Goal: Task Accomplishment & Management: Manage account settings

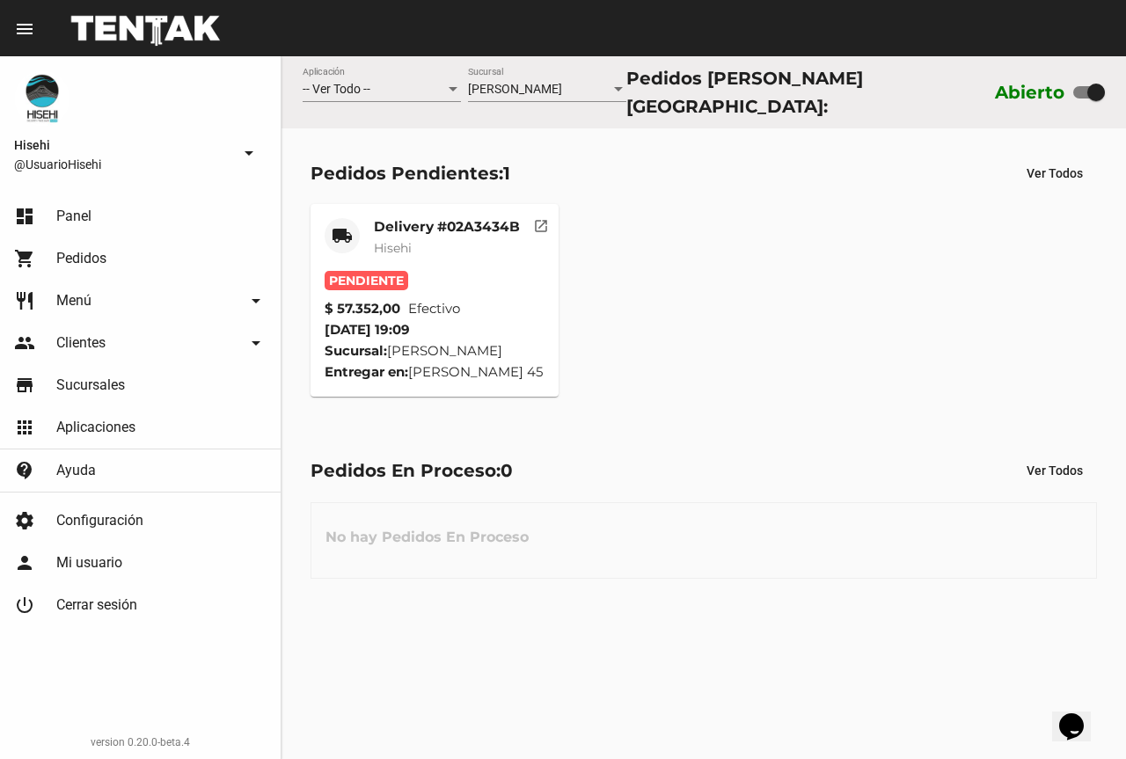
click at [414, 231] on div "Delivery #02A3434B Hisehi" at bounding box center [447, 244] width 146 height 53
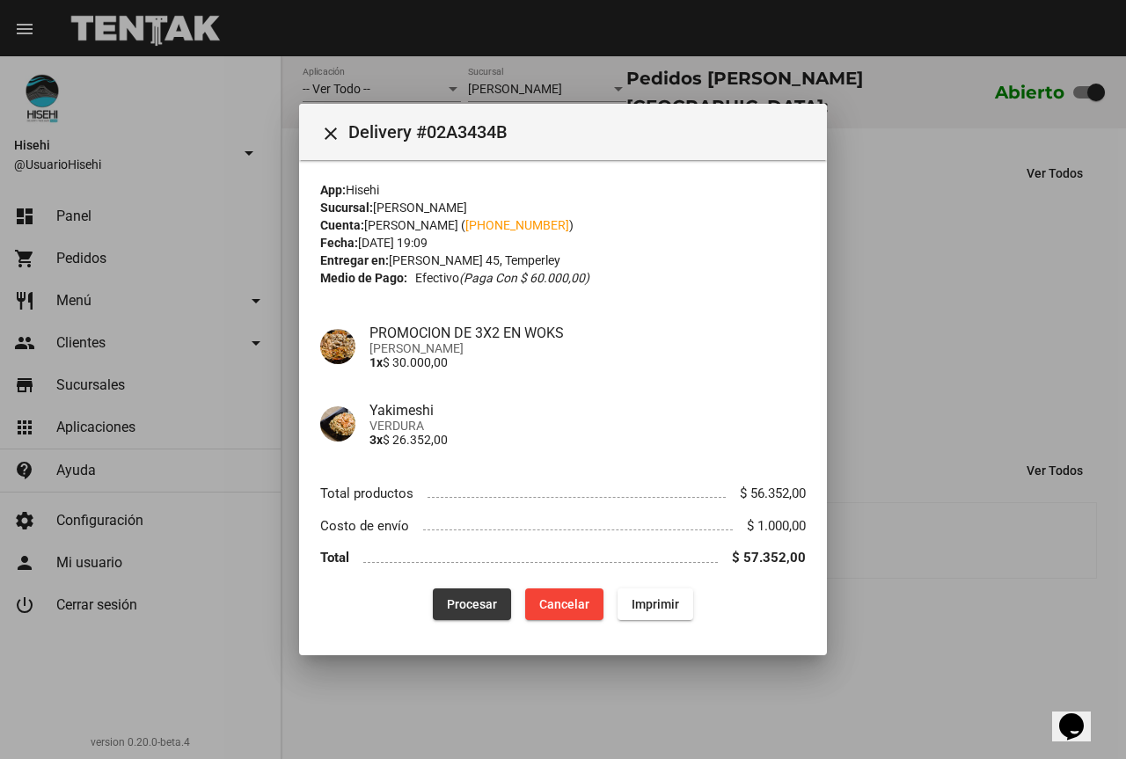
click at [476, 606] on span "Procesar" at bounding box center [472, 604] width 50 height 14
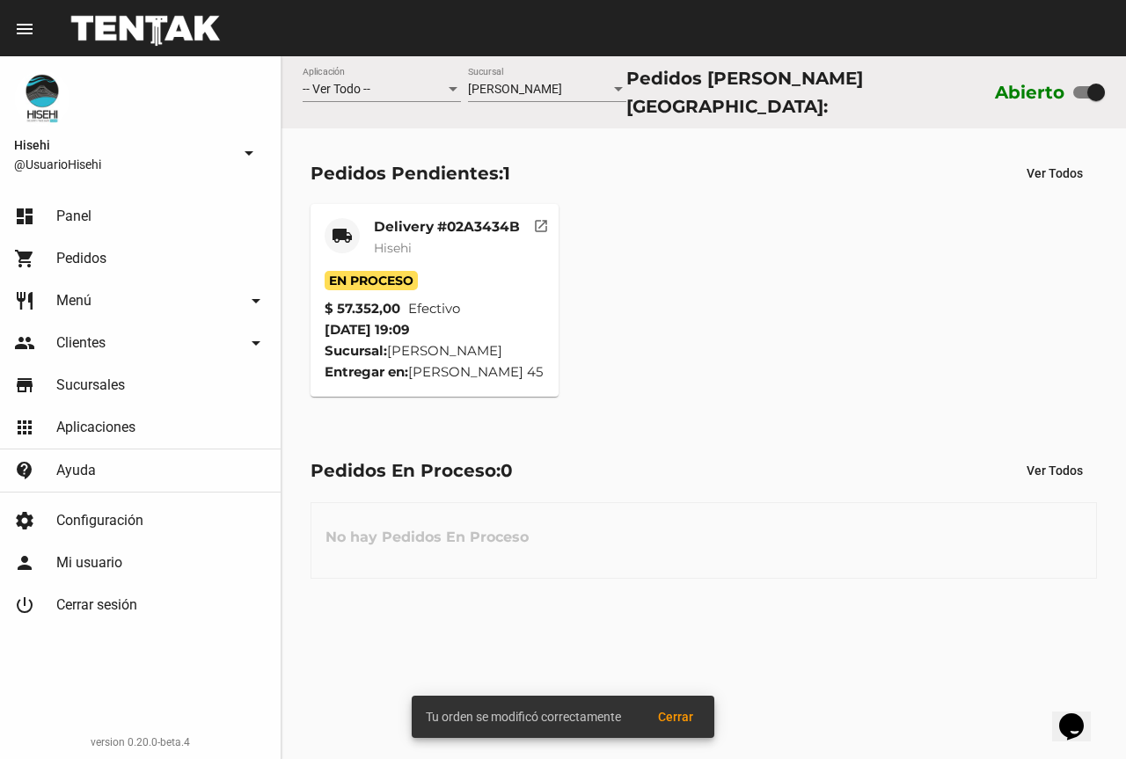
click at [406, 249] on span "Hisehi" at bounding box center [393, 248] width 38 height 16
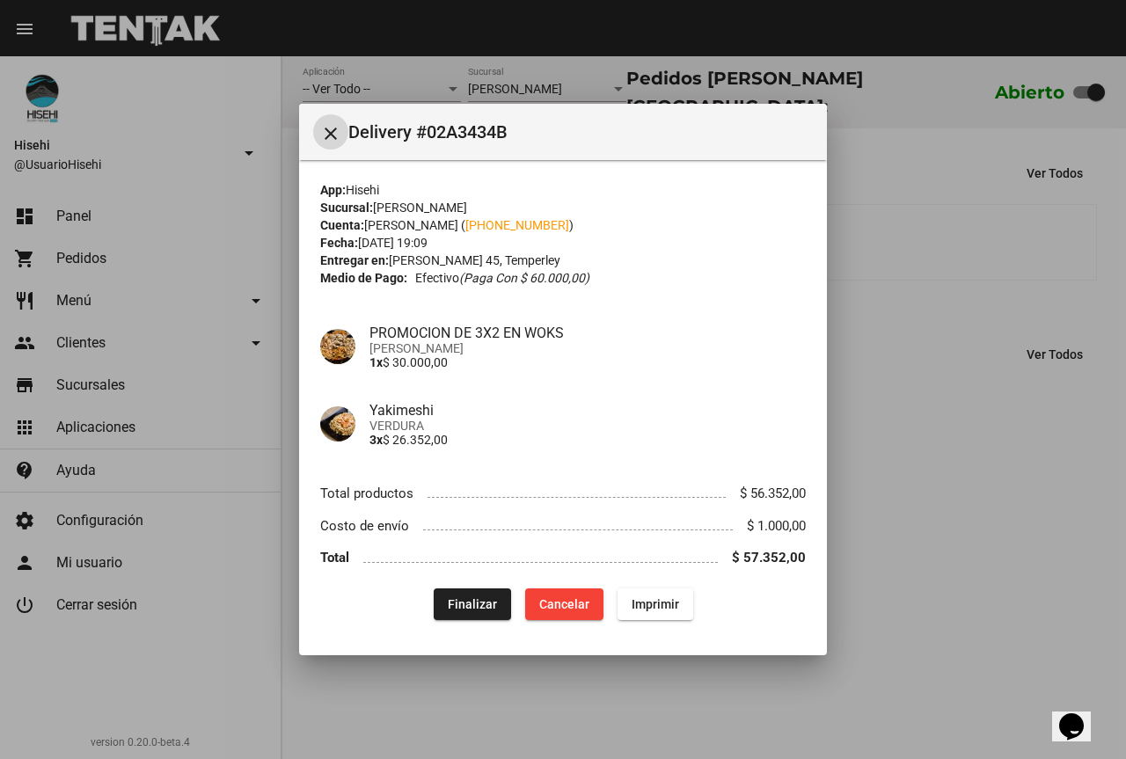
click at [853, 216] on div at bounding box center [563, 379] width 1126 height 759
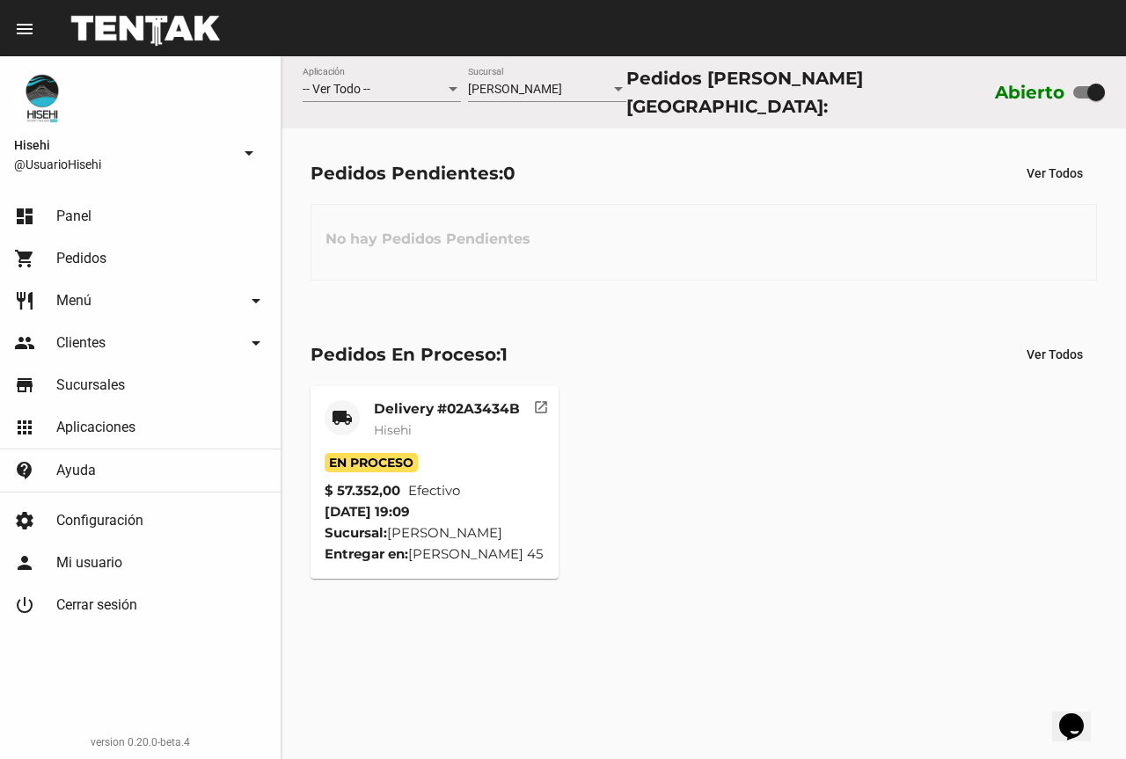
click at [384, 422] on span "Hisehi" at bounding box center [393, 430] width 38 height 16
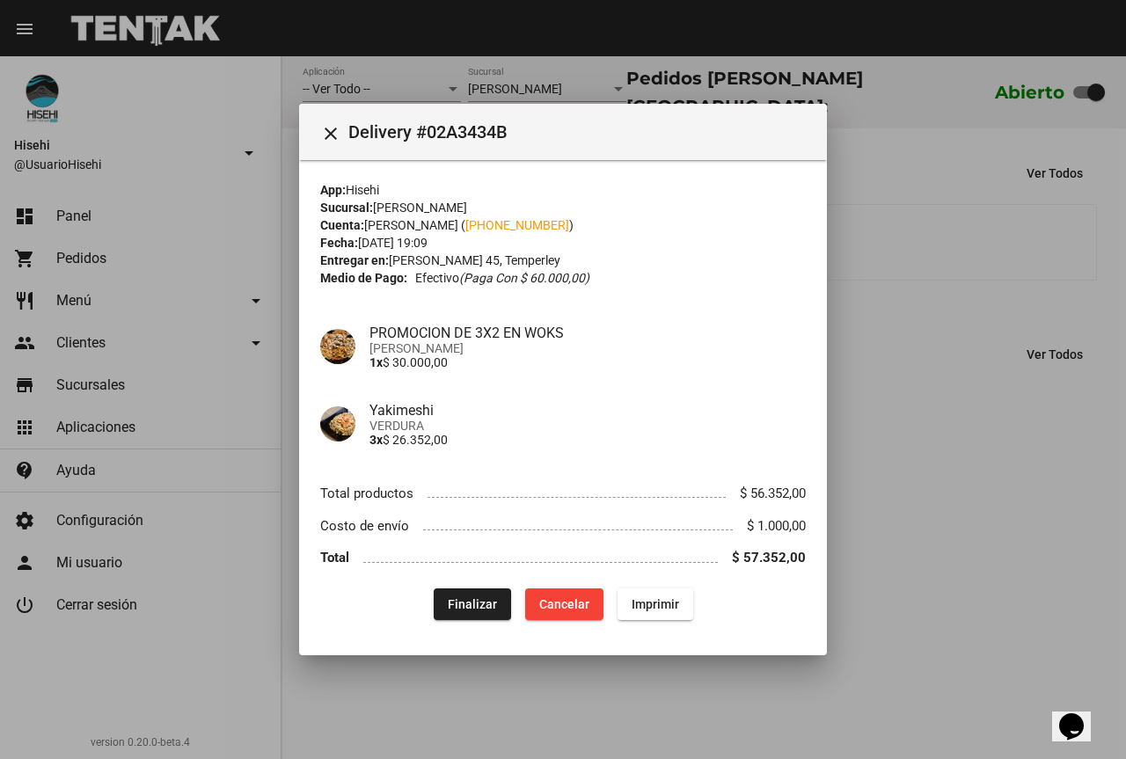
drag, startPoint x: 1051, startPoint y: 192, endPoint x: 1063, endPoint y: 188, distance: 12.0
click at [1063, 188] on div at bounding box center [563, 379] width 1126 height 759
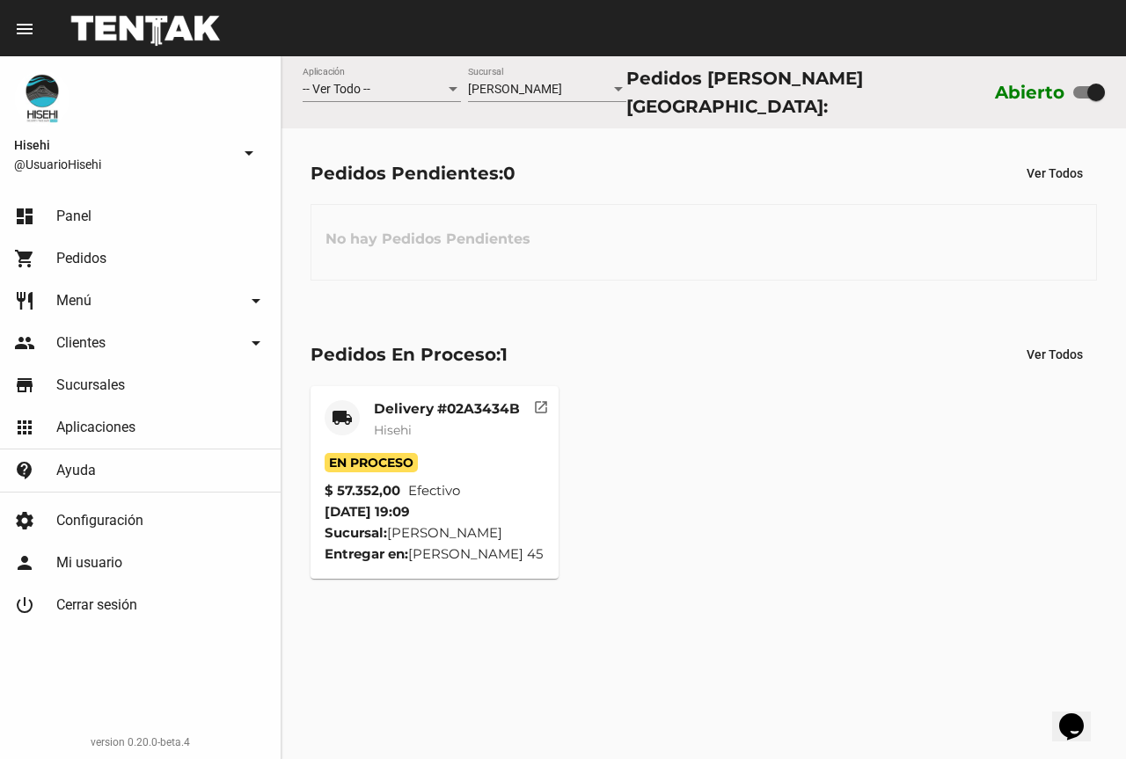
click at [437, 441] on div "Delivery #02A3434B Hisehi" at bounding box center [447, 426] width 146 height 53
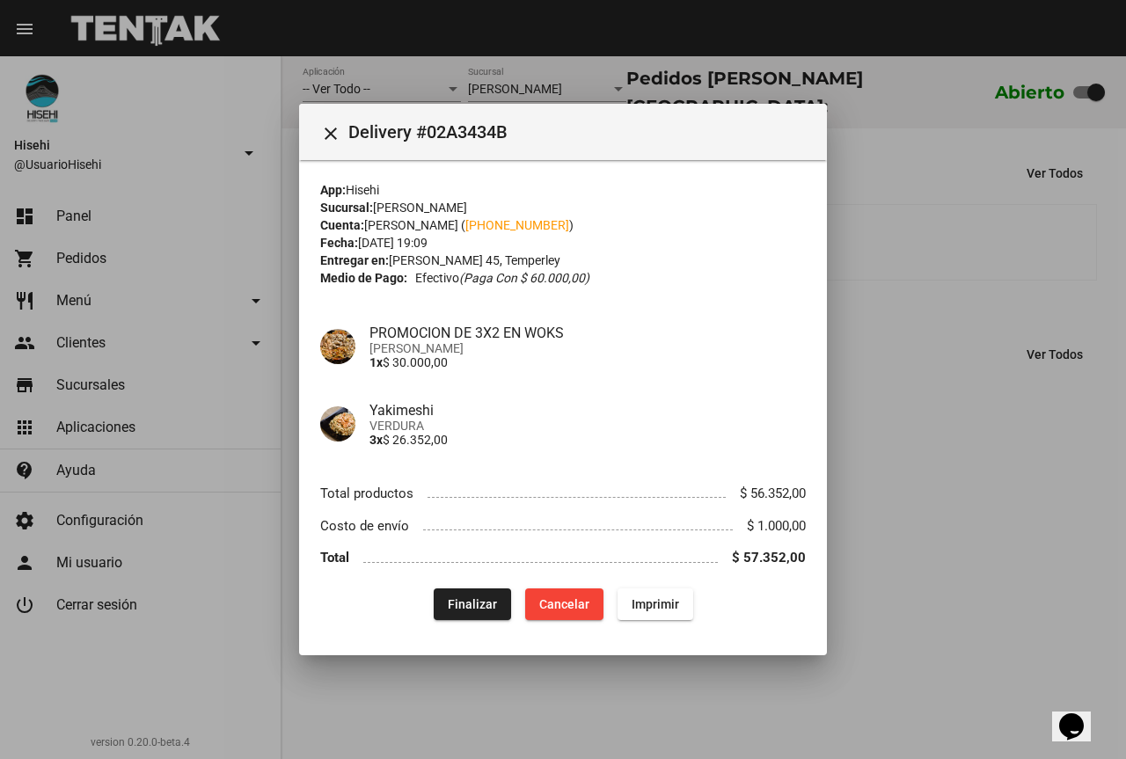
click at [981, 293] on div at bounding box center [563, 379] width 1126 height 759
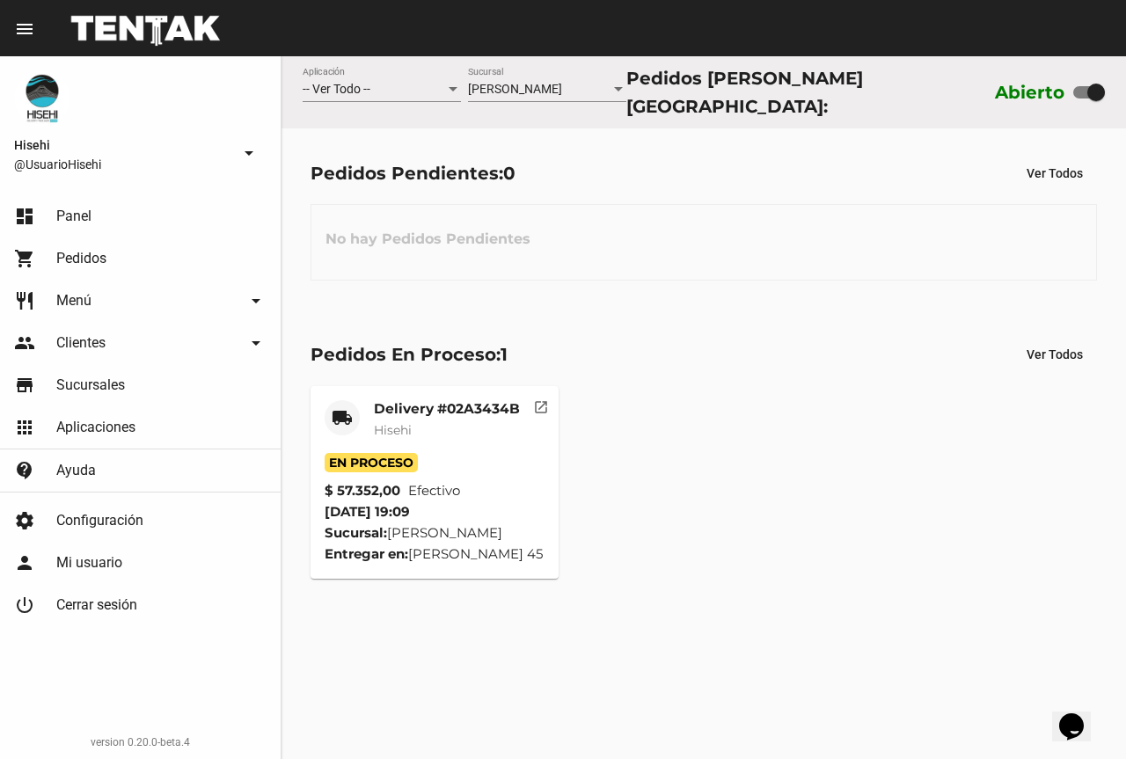
click at [388, 406] on mat-card-title "Delivery #02A3434B" at bounding box center [447, 409] width 146 height 18
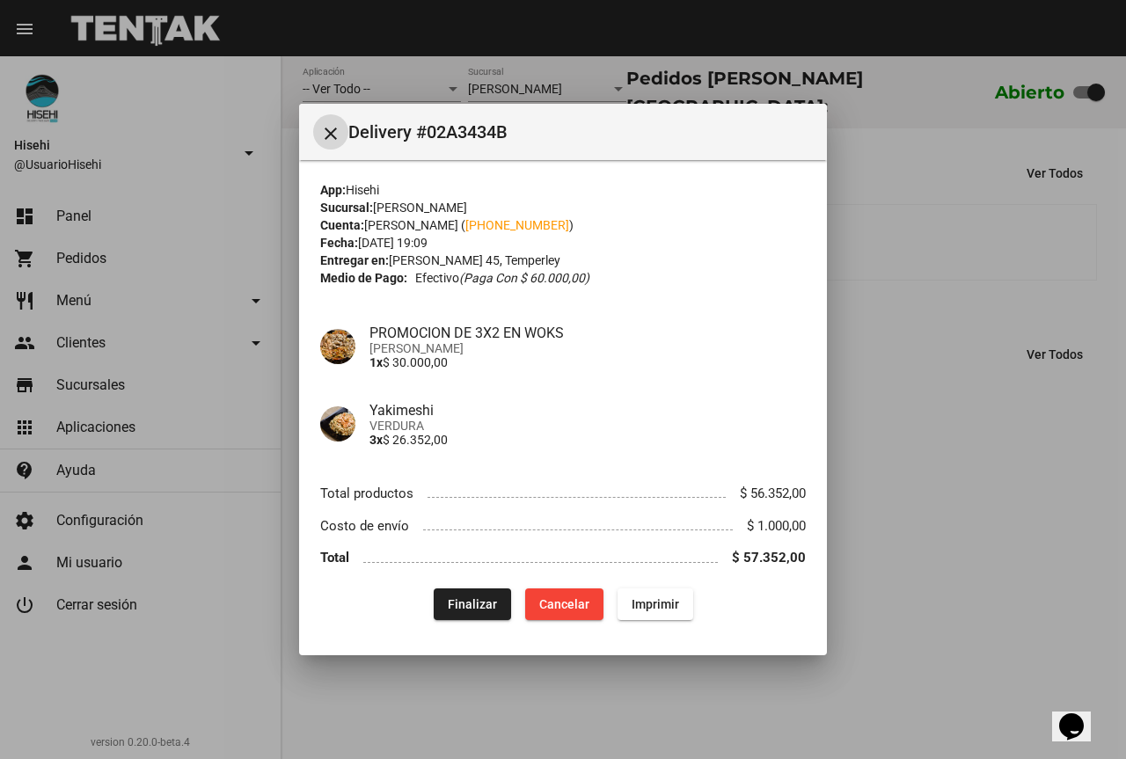
click at [469, 606] on span "Finalizar" at bounding box center [472, 604] width 49 height 14
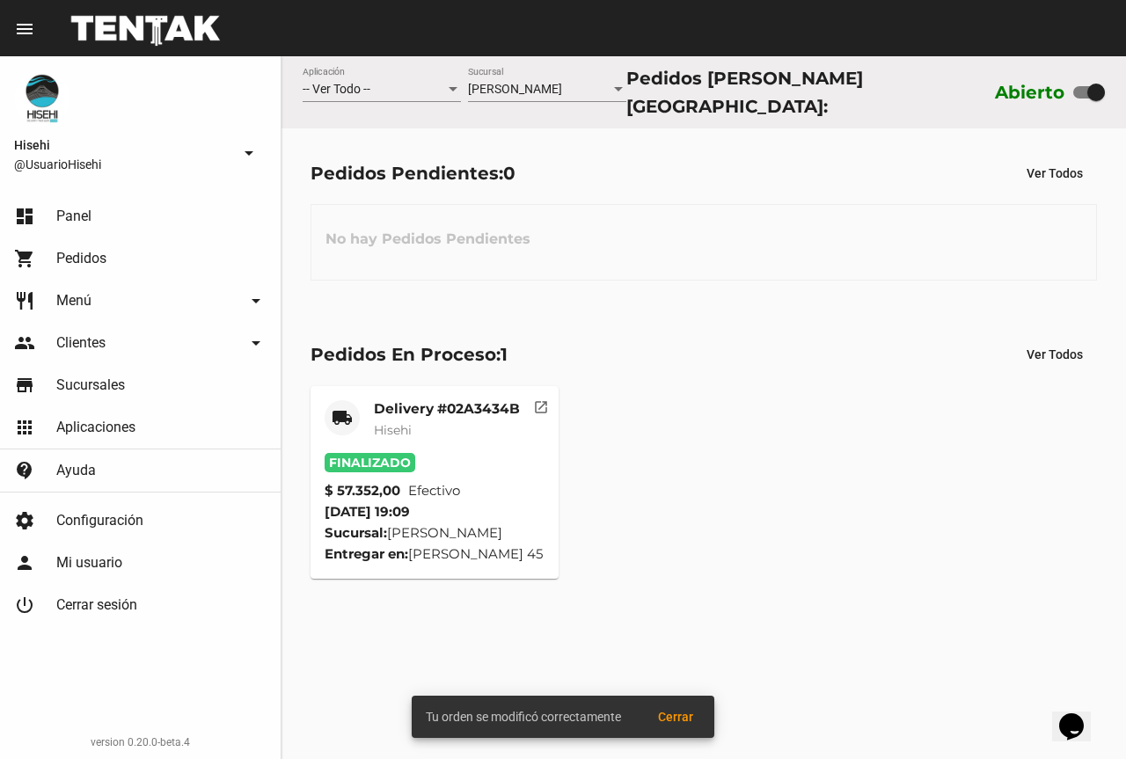
click at [429, 429] on mat-card-subtitle "Hisehi" at bounding box center [447, 430] width 146 height 18
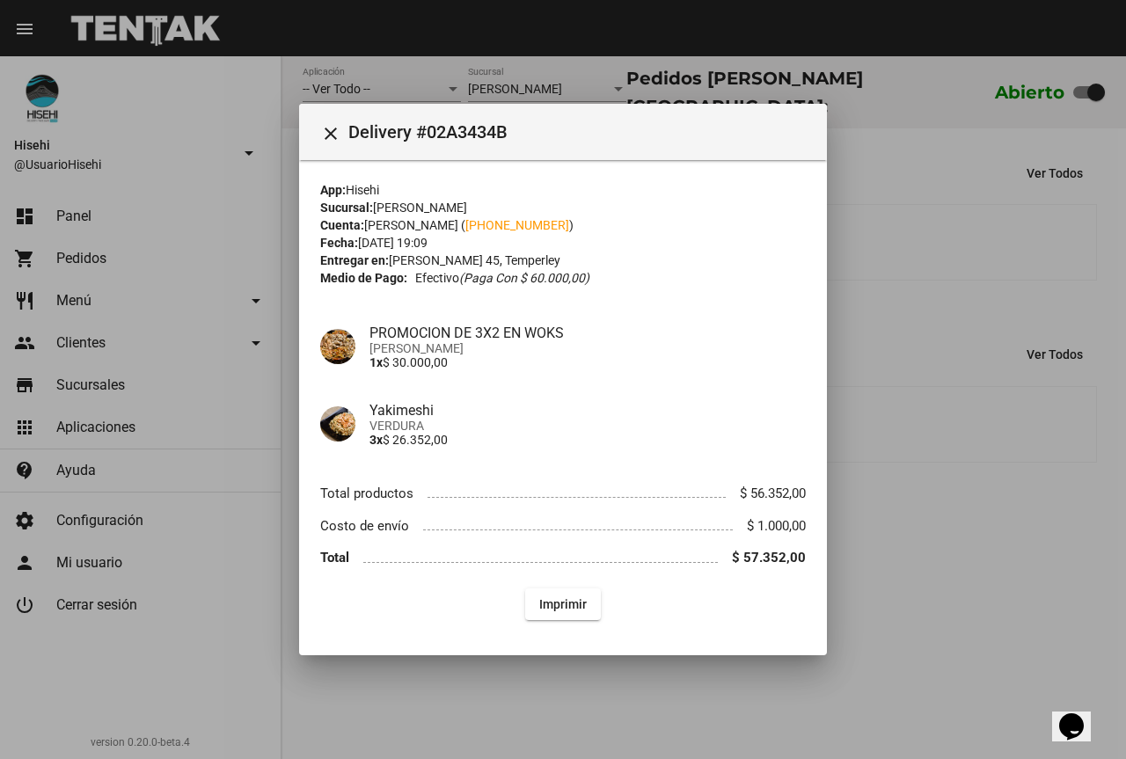
click at [856, 373] on div at bounding box center [563, 379] width 1126 height 759
